Goal: Task Accomplishment & Management: Manage account settings

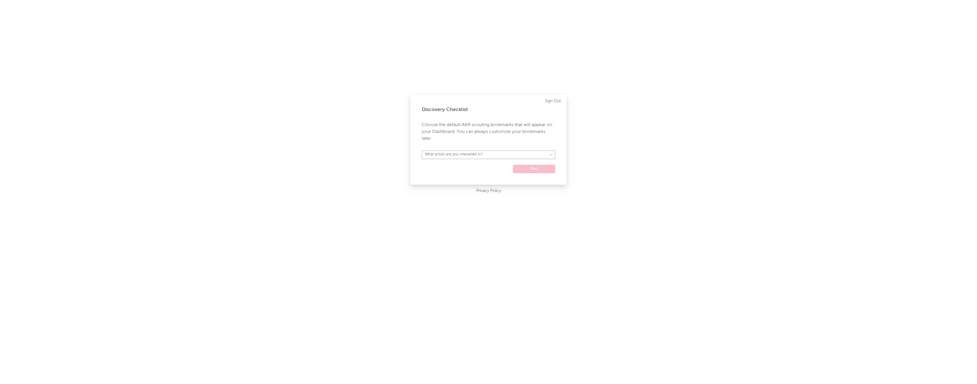
click at [471, 157] on select "What artists are you interested in? Argentina Asia General Australia Austria Be…" at bounding box center [488, 154] width 133 height 9
select select "13"
click at [422, 150] on select "What artists are you interested in? Argentina Asia General Australia Austria Be…" at bounding box center [488, 154] width 133 height 9
click at [529, 166] on button "Next" at bounding box center [534, 169] width 42 height 9
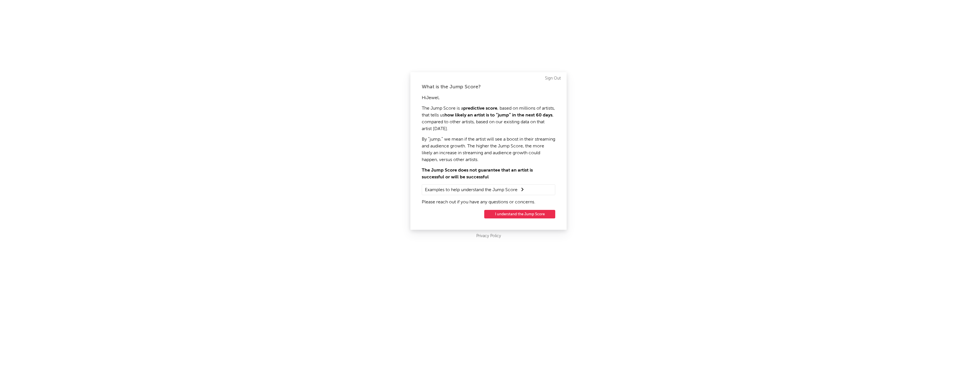
click at [499, 213] on button "I understand the Jump Score" at bounding box center [519, 214] width 71 height 9
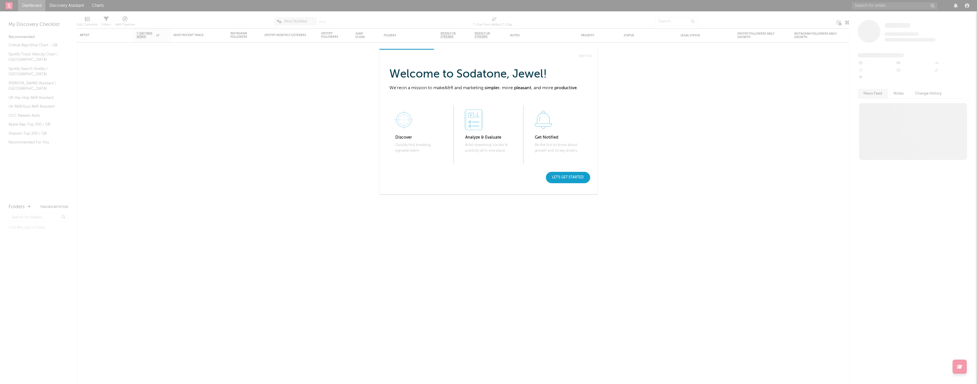
click at [568, 179] on div "Let's get started" at bounding box center [568, 177] width 44 height 11
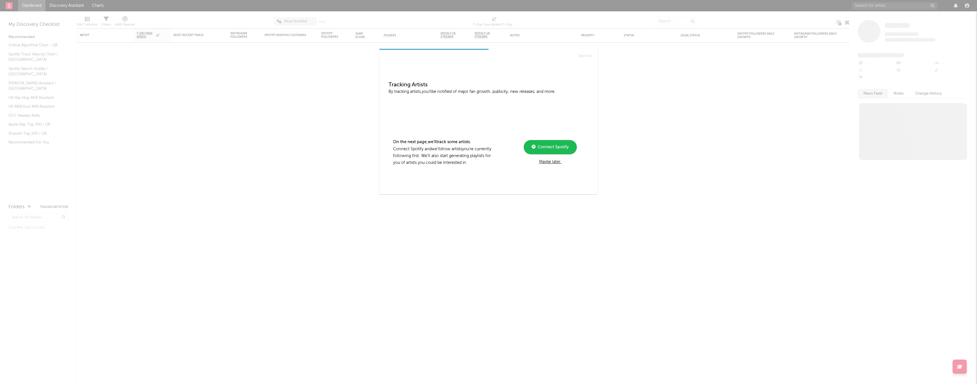
click at [554, 162] on div "Maybe later." at bounding box center [550, 161] width 76 height 7
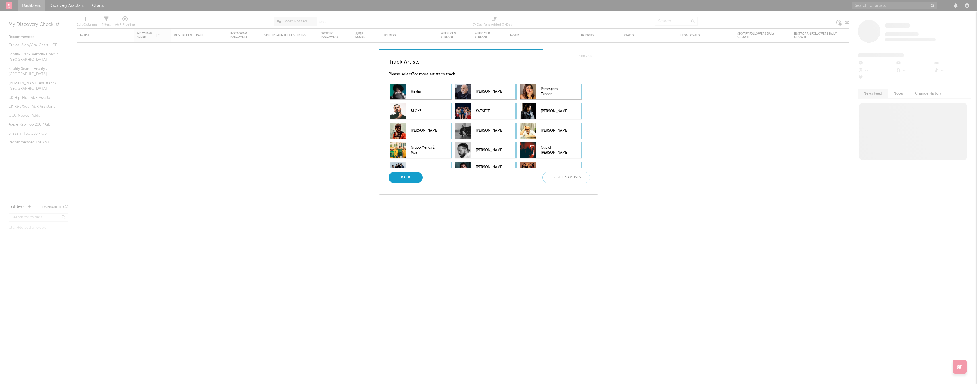
click at [412, 179] on div "Back" at bounding box center [405, 177] width 34 height 11
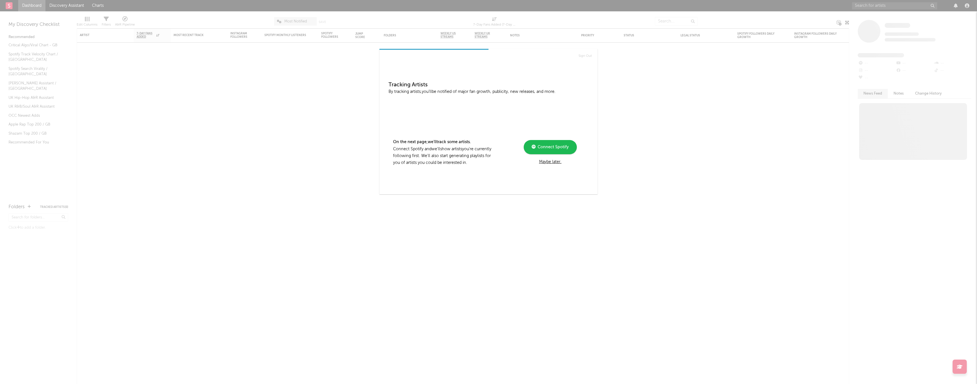
click at [559, 162] on div "Maybe later." at bounding box center [550, 161] width 76 height 7
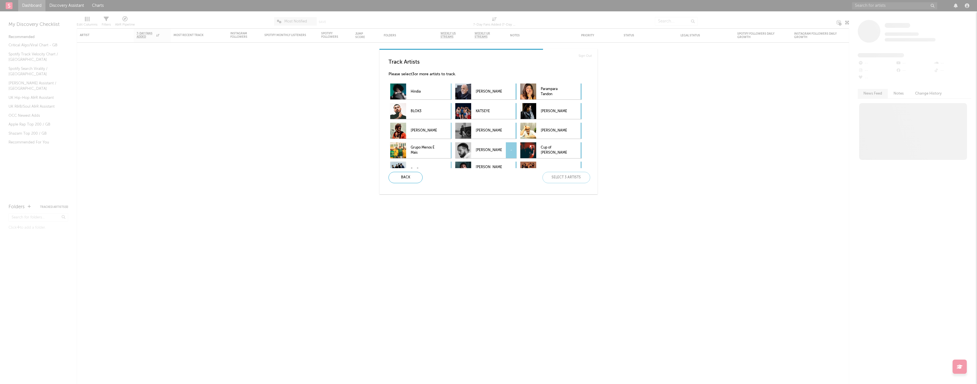
click at [496, 149] on p "[PERSON_NAME]" at bounding box center [488, 150] width 26 height 13
click at [502, 131] on div "[PERSON_NAME] -" at bounding box center [485, 131] width 61 height 16
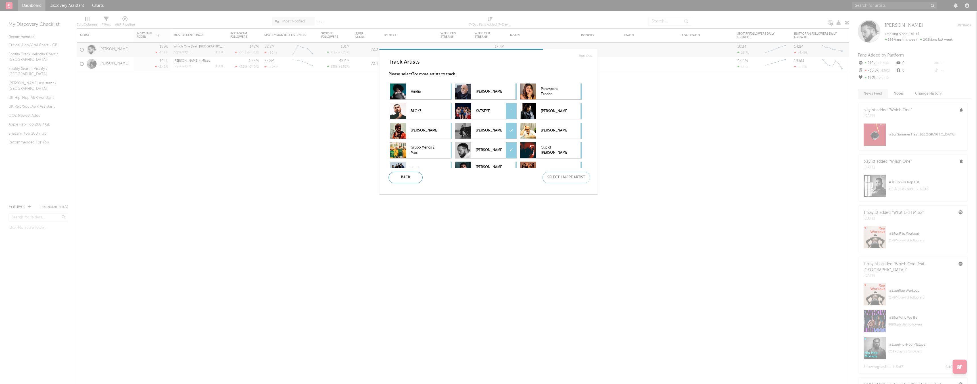
click at [476, 114] on p "KATSEYE" at bounding box center [488, 111] width 26 height 13
click at [575, 175] on div "Next" at bounding box center [566, 177] width 48 height 11
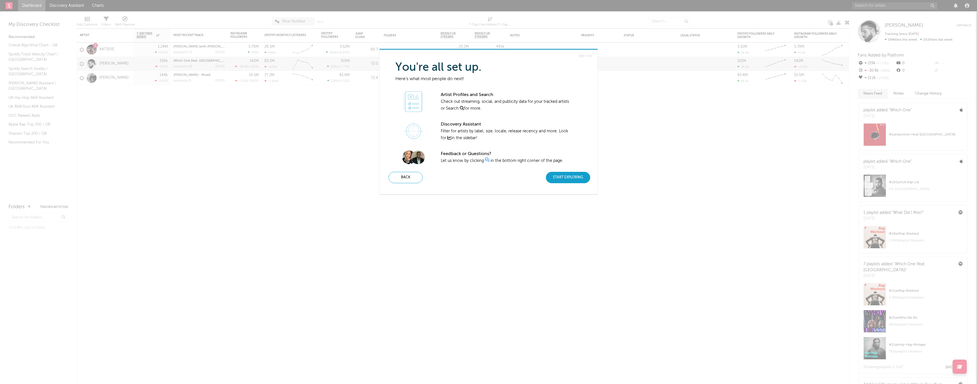
click at [569, 181] on div "Start Exploring" at bounding box center [568, 177] width 44 height 11
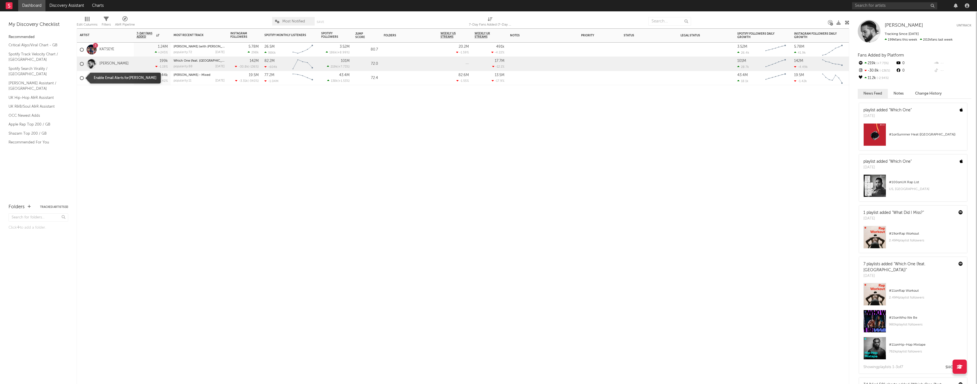
click at [83, 78] on div at bounding box center [82, 78] width 4 height 4
click at [80, 78] on input "checkbox" at bounding box center [80, 78] width 0 height 5
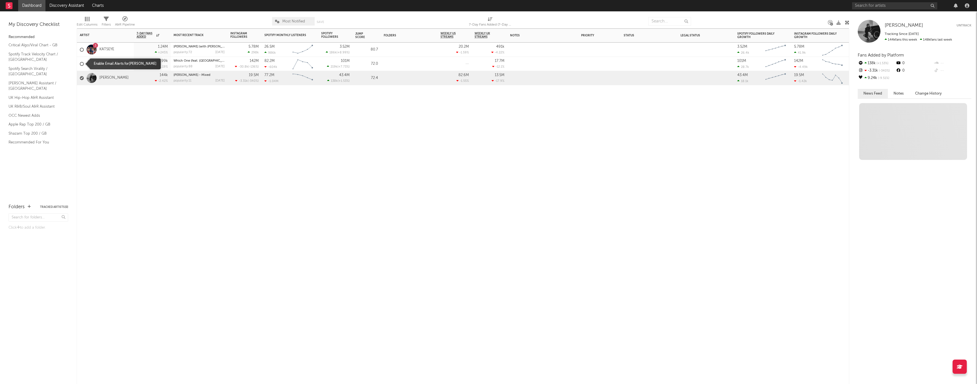
click at [82, 64] on div at bounding box center [82, 64] width 4 height 4
click at [80, 64] on input "checkbox" at bounding box center [80, 63] width 0 height 5
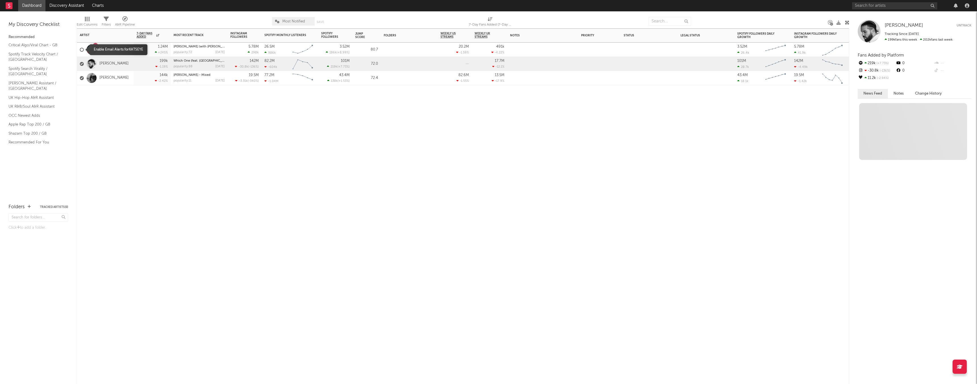
click at [82, 49] on div at bounding box center [82, 50] width 4 height 4
click at [80, 49] on input "checkbox" at bounding box center [80, 49] width 0 height 5
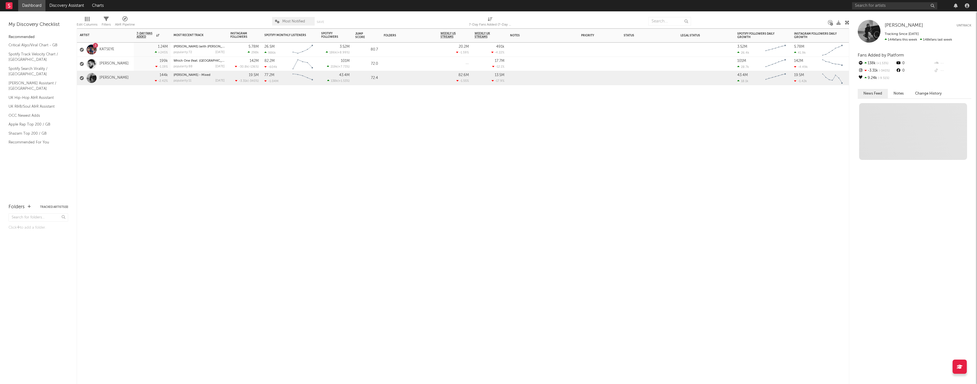
click at [125, 73] on div "[PERSON_NAME]" at bounding box center [104, 78] width 49 height 16
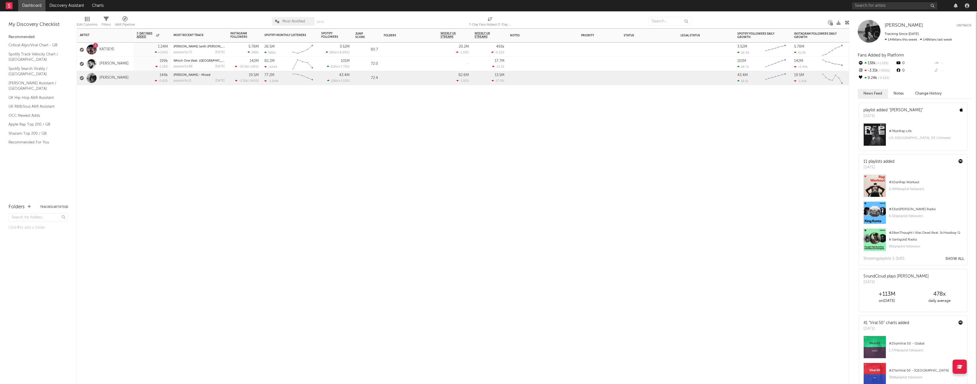
click at [138, 83] on div "144k -2.42 %" at bounding box center [152, 78] width 31 height 14
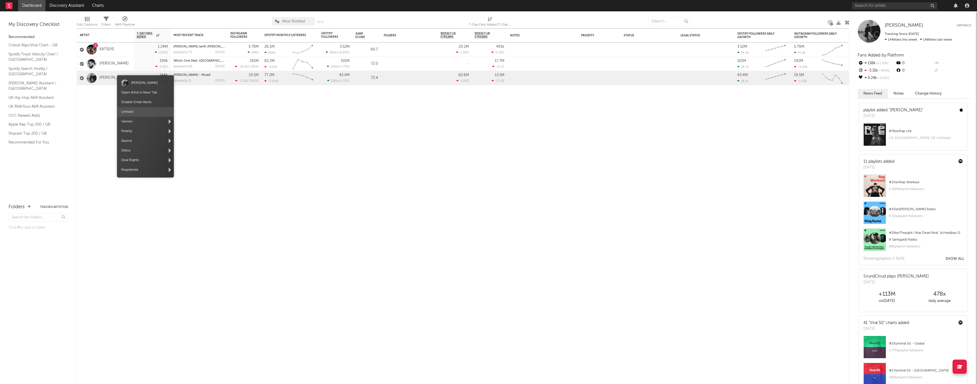
click at [125, 110] on span "Untrack" at bounding box center [145, 112] width 57 height 10
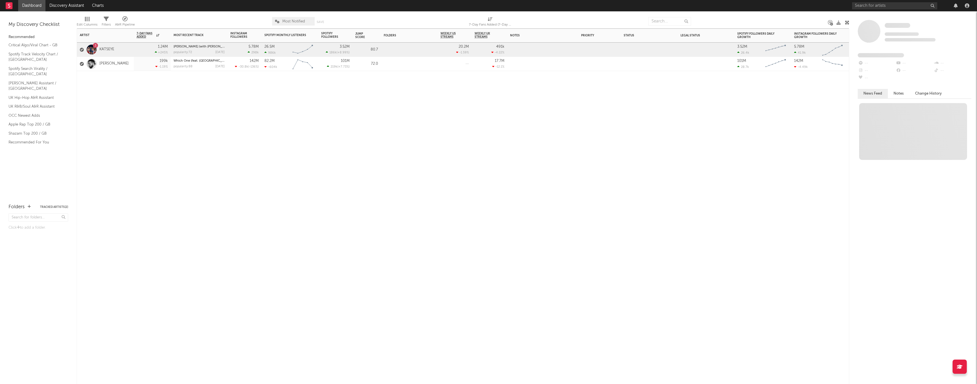
click at [143, 64] on div "199k -1.19 %" at bounding box center [152, 64] width 31 height 14
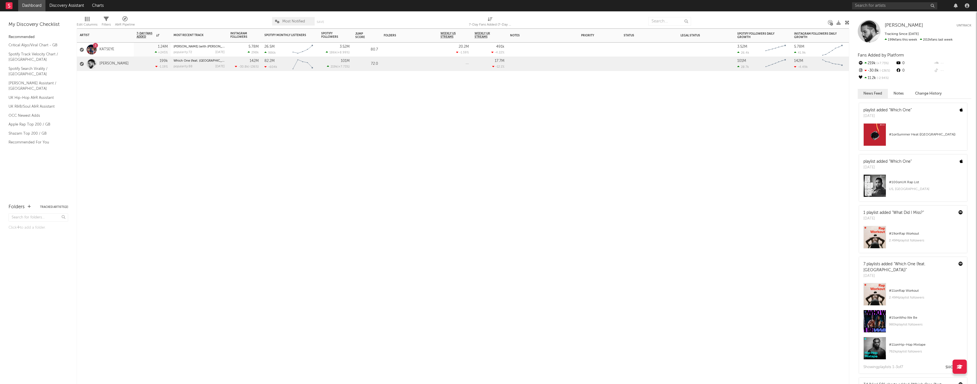
click at [143, 64] on div "199k -1.19 %" at bounding box center [152, 64] width 31 height 14
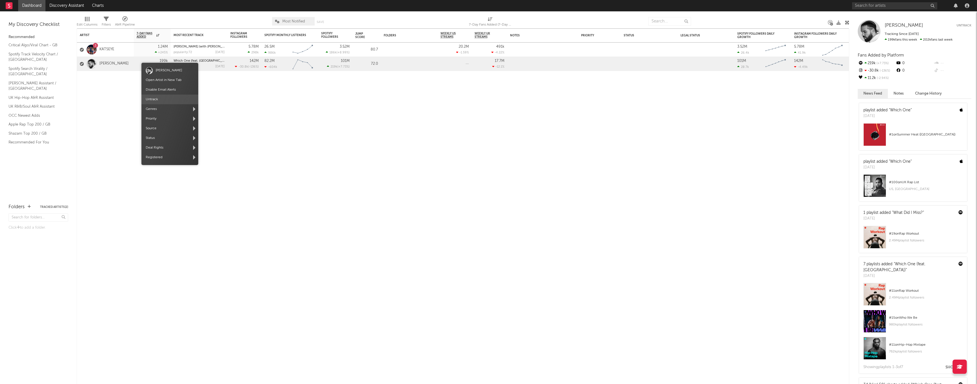
click at [152, 98] on span "Untrack" at bounding box center [169, 100] width 57 height 10
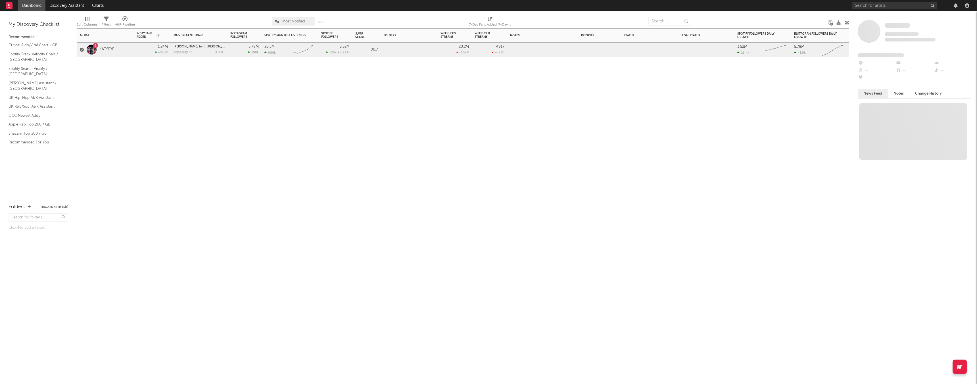
click at [127, 56] on div "3 KATSEYE" at bounding box center [105, 50] width 57 height 14
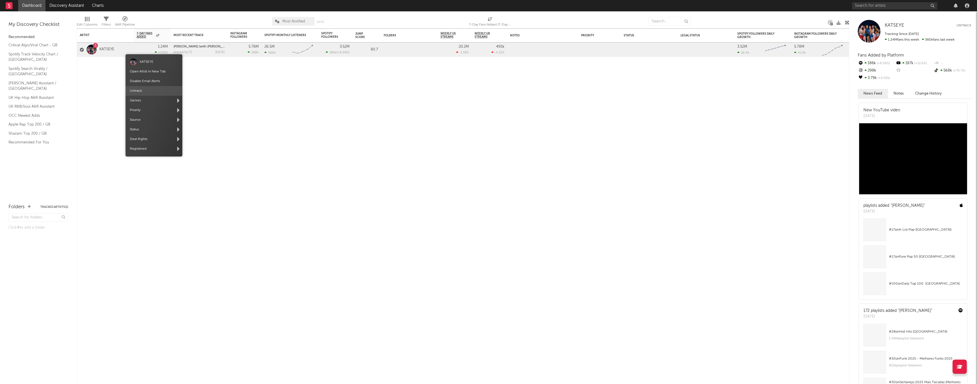
click at [137, 93] on span "Untrack" at bounding box center [153, 91] width 57 height 10
